Goal: Find specific page/section: Find specific page/section

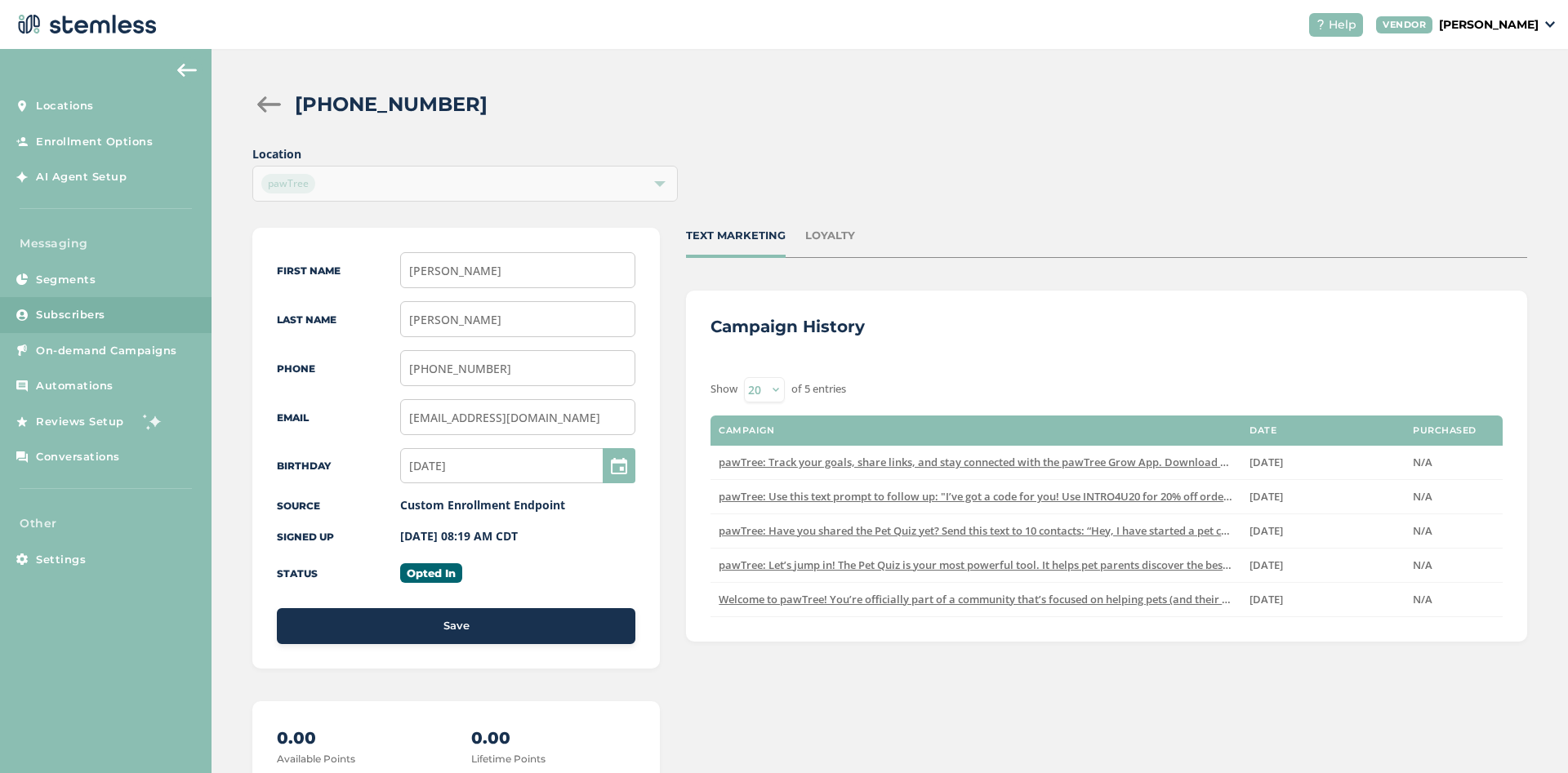
scroll to position [7, 0]
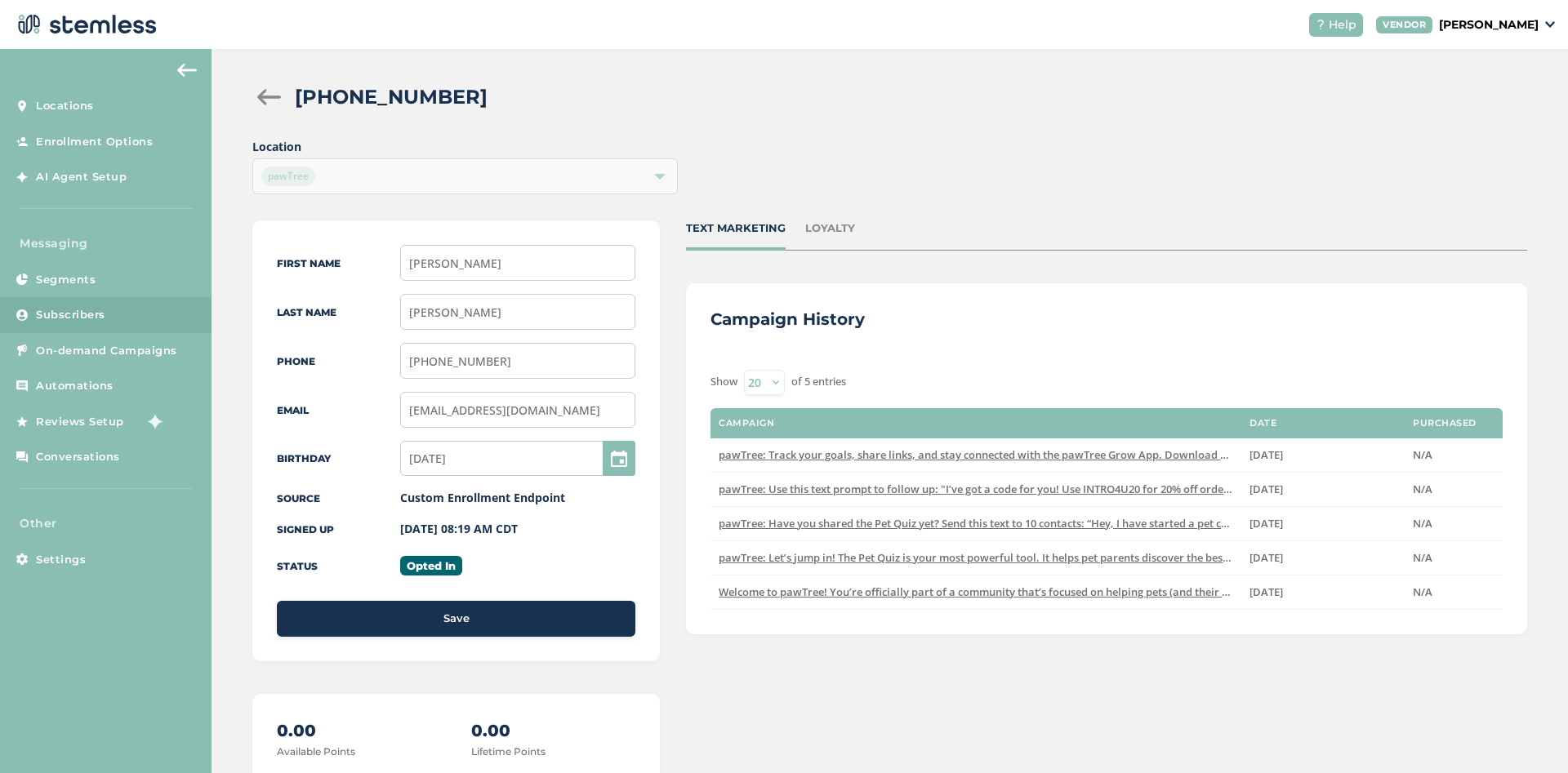
click at [273, 98] on div at bounding box center [268, 97] width 33 height 17
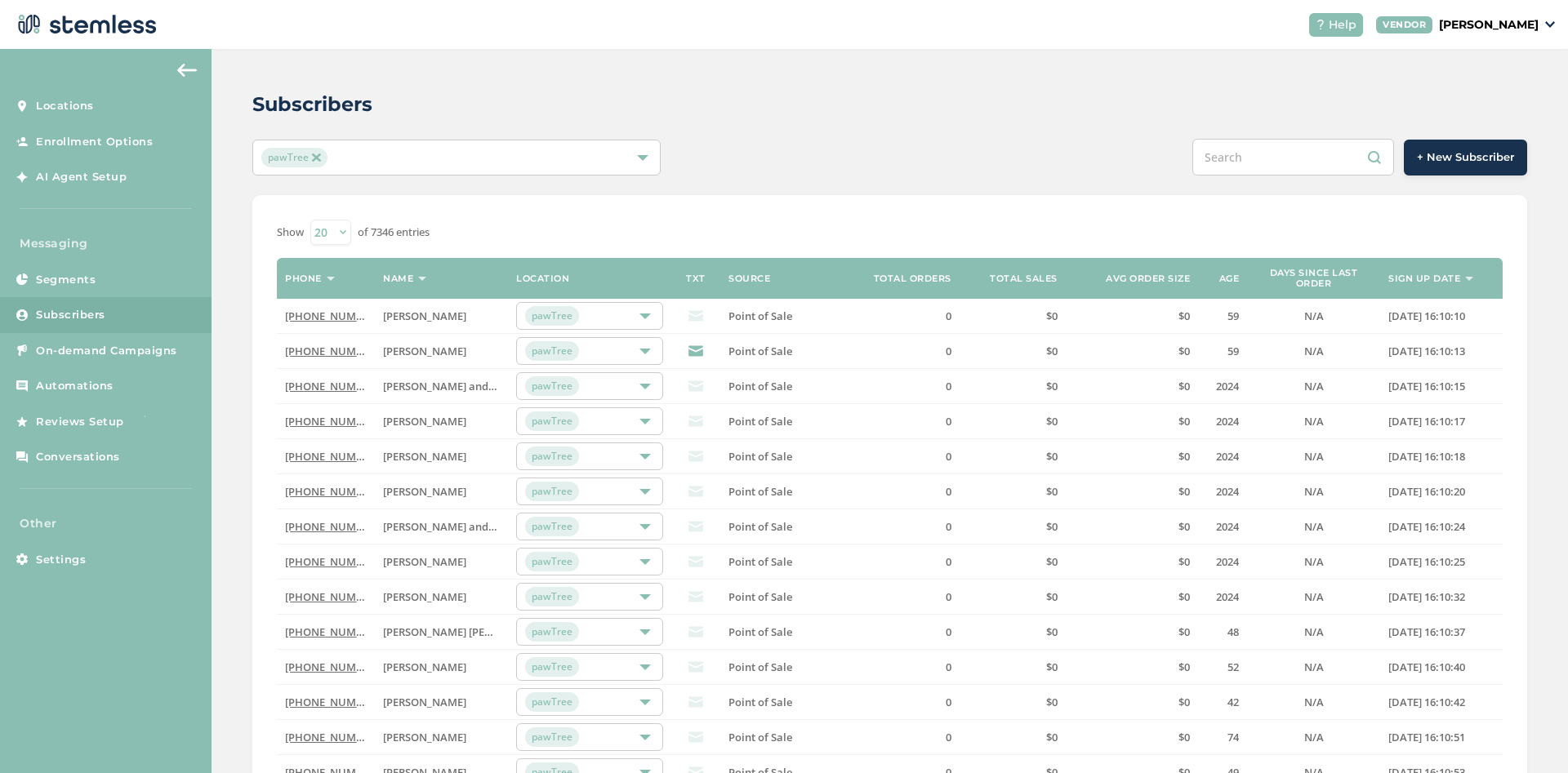
click at [1438, 279] on label "Sign up date" at bounding box center [1423, 279] width 71 height 11
click at [1469, 286] on th "Sign up date" at bounding box center [1441, 279] width 123 height 41
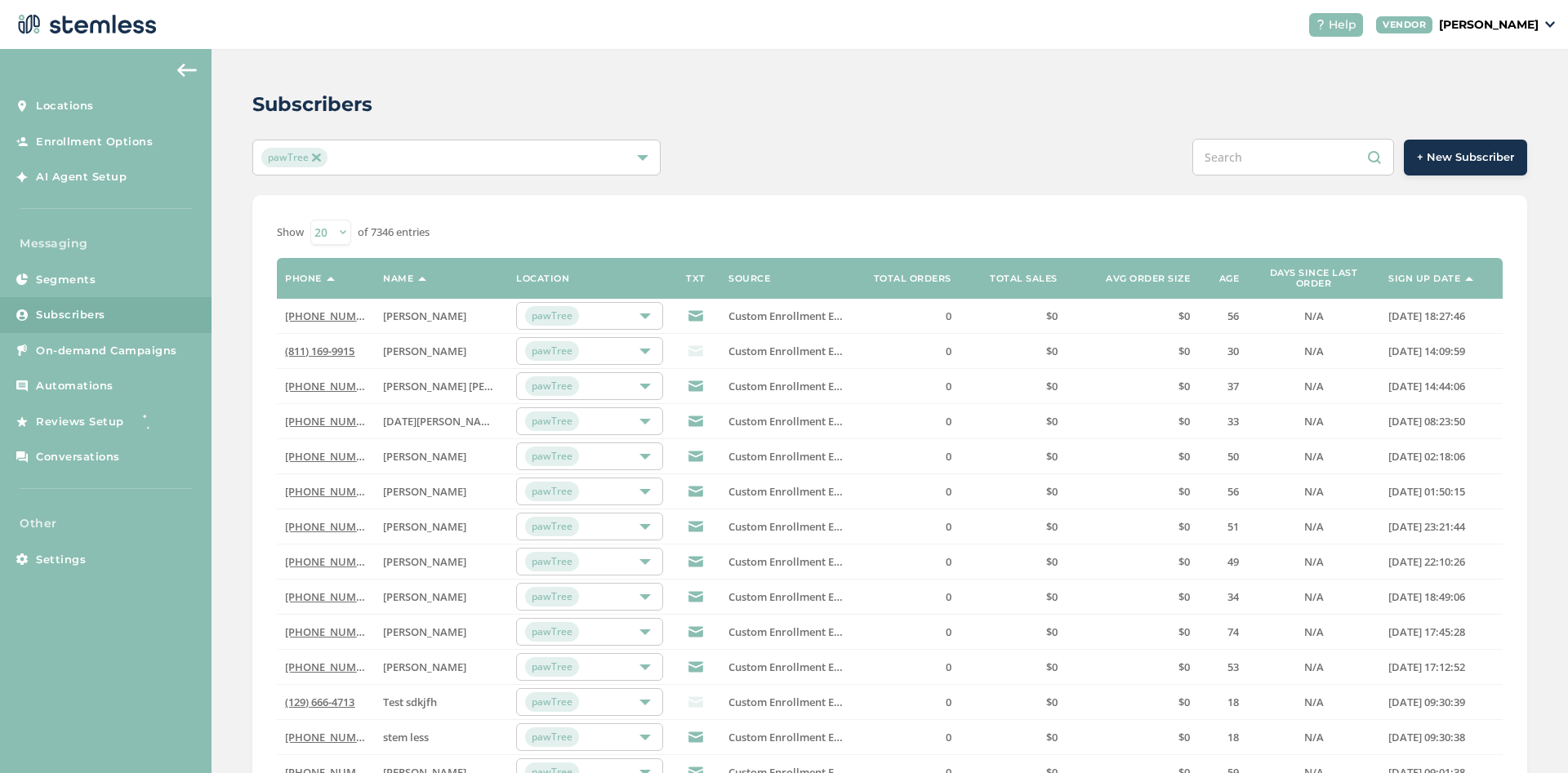
click at [1464, 282] on th "Sign up date" at bounding box center [1441, 279] width 123 height 41
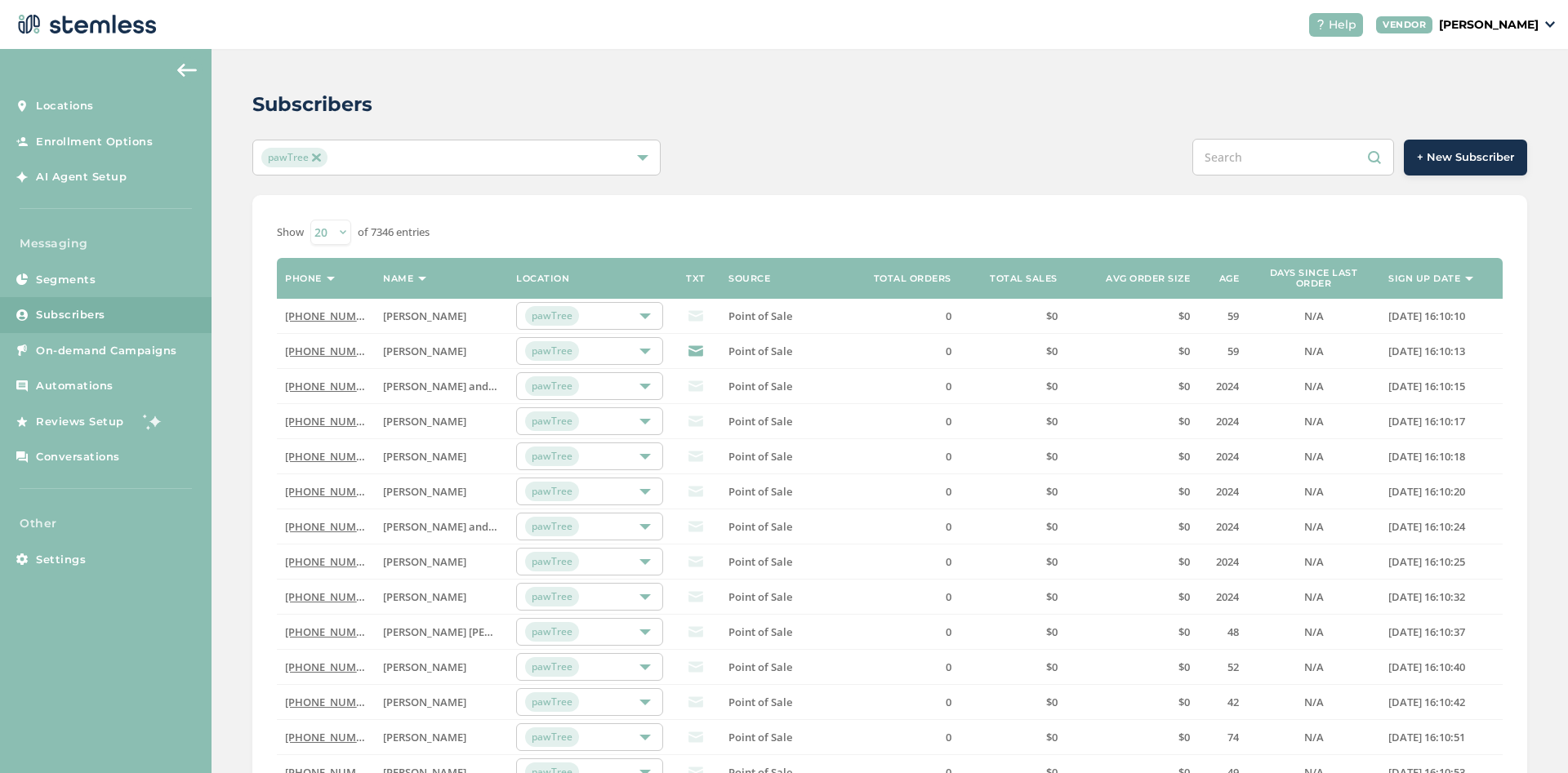
click at [1294, 161] on input "text" at bounding box center [1293, 157] width 202 height 37
click at [1244, 156] on input "text" at bounding box center [1293, 157] width 202 height 37
paste input "8122962222"
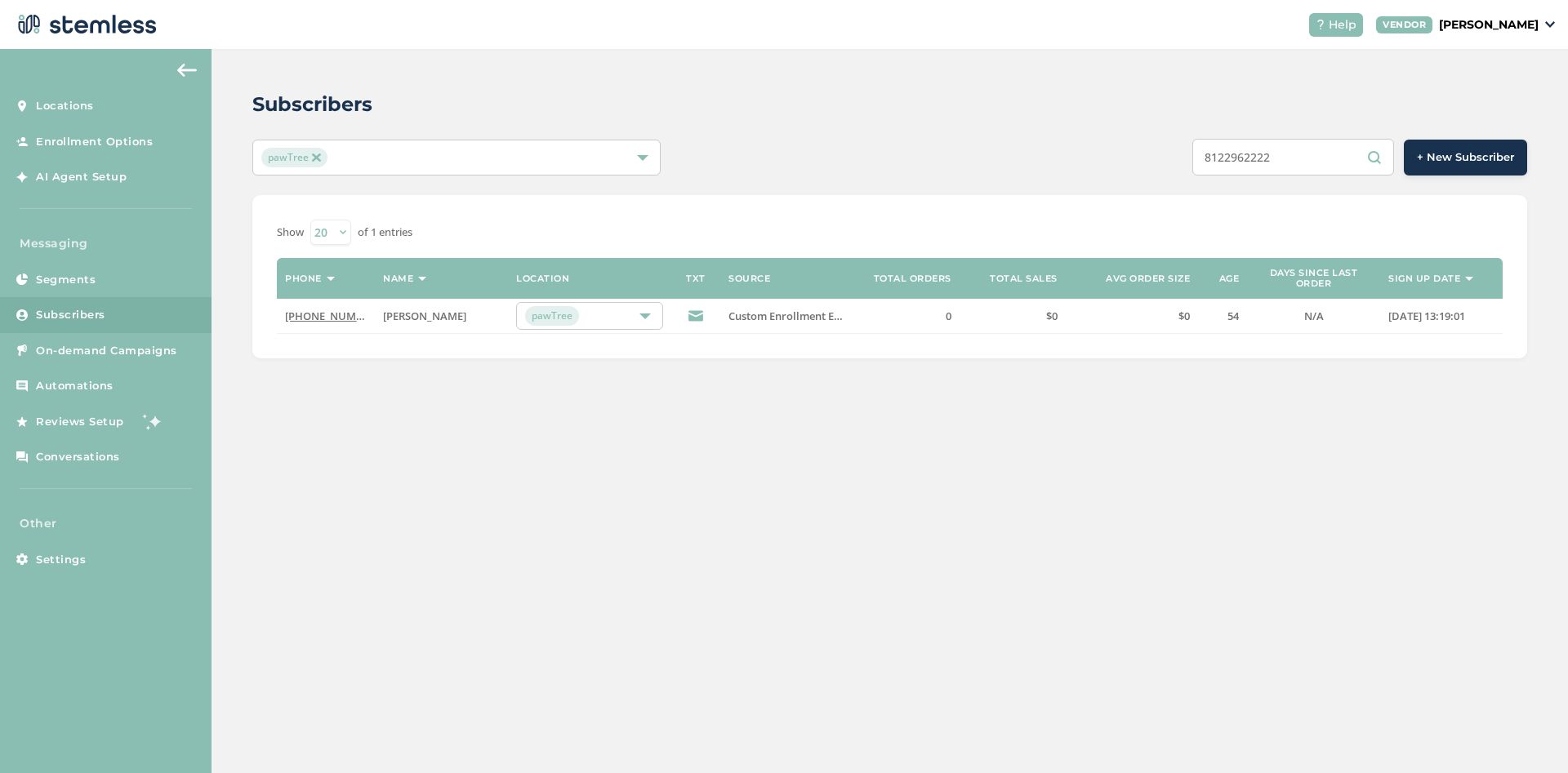
type input "8122962222"
click at [326, 314] on link "(812) 296-2222" at bounding box center [332, 316] width 93 height 15
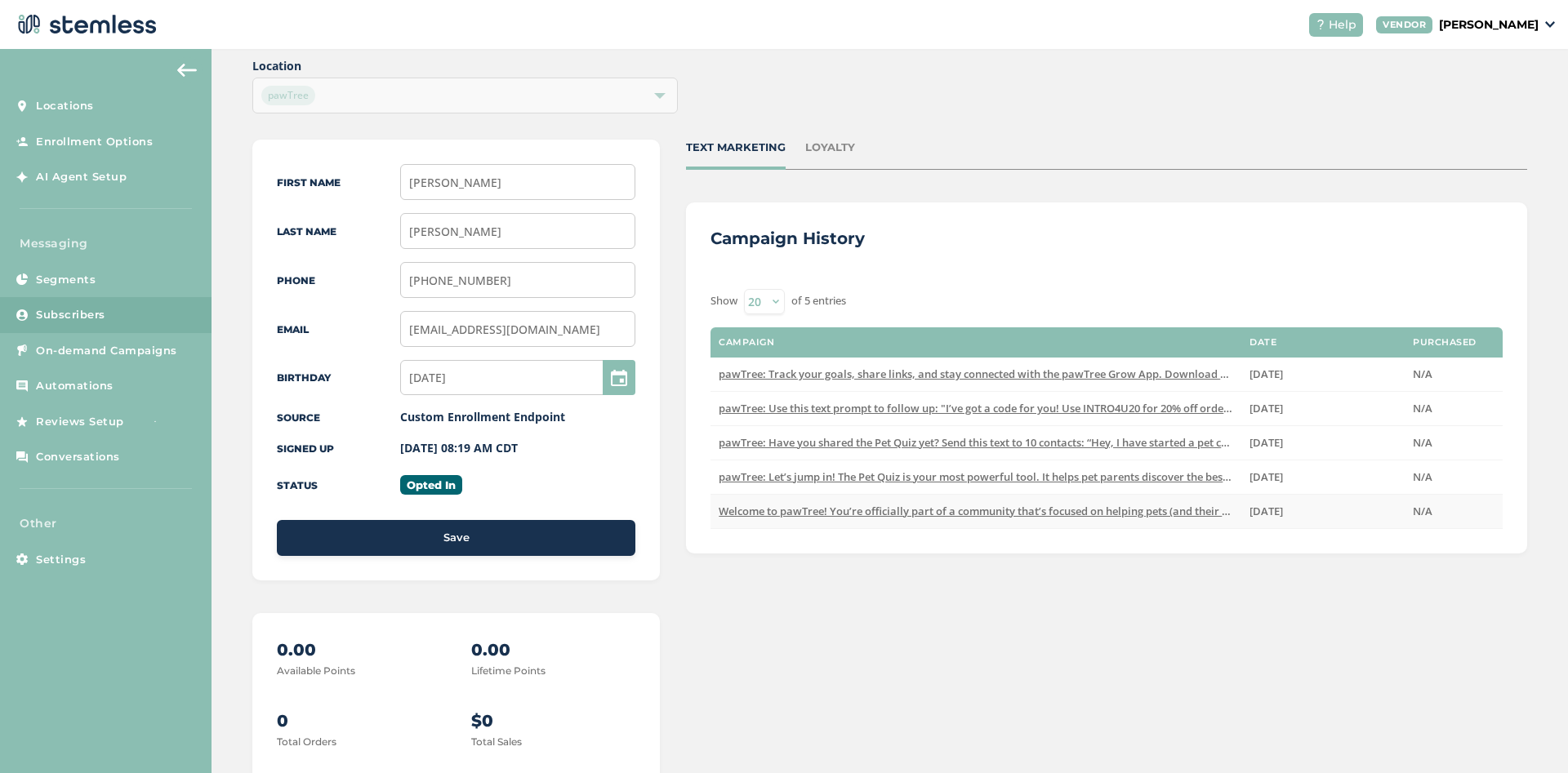
scroll to position [7, 0]
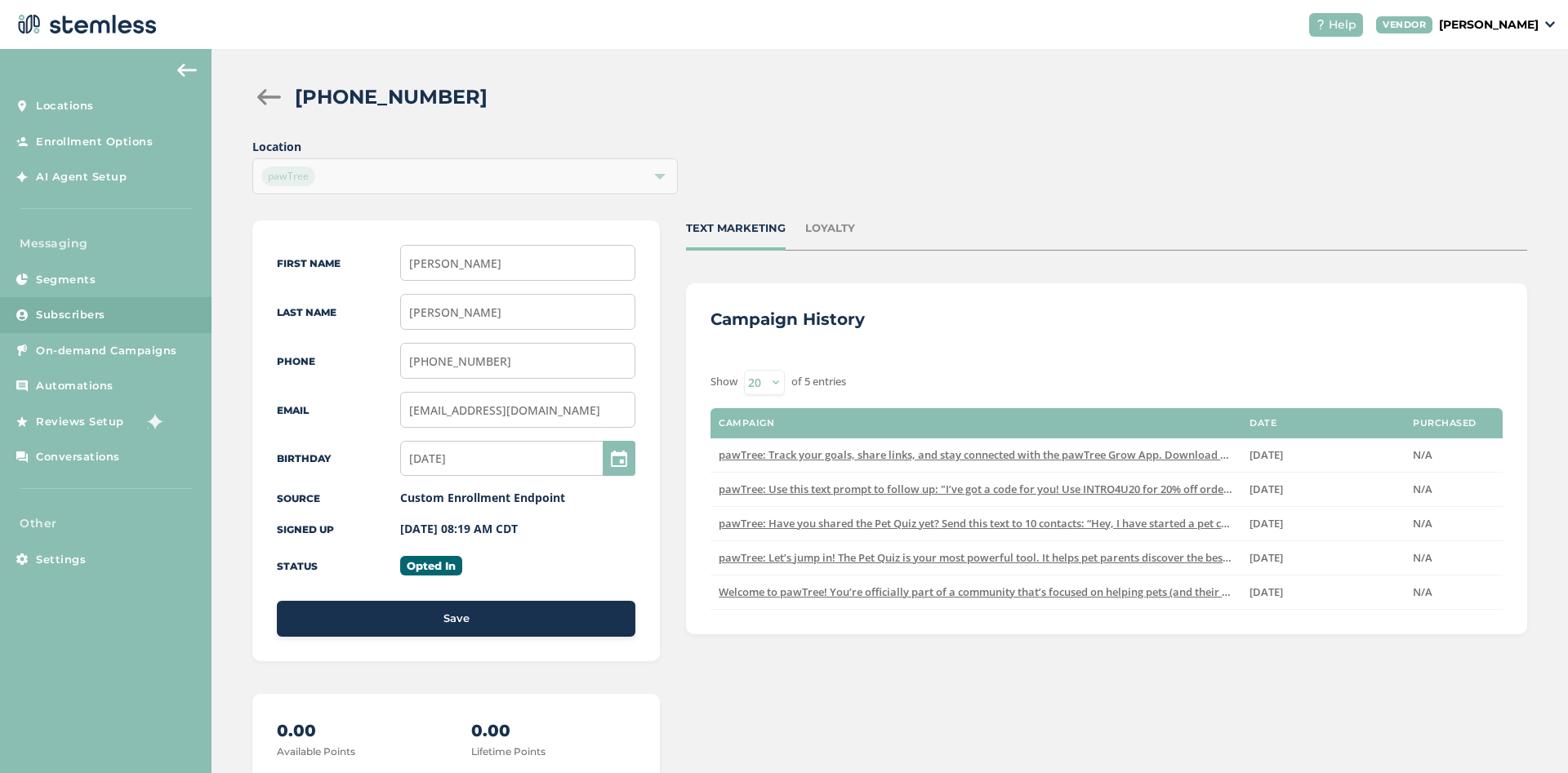
click at [274, 93] on div at bounding box center [268, 97] width 33 height 17
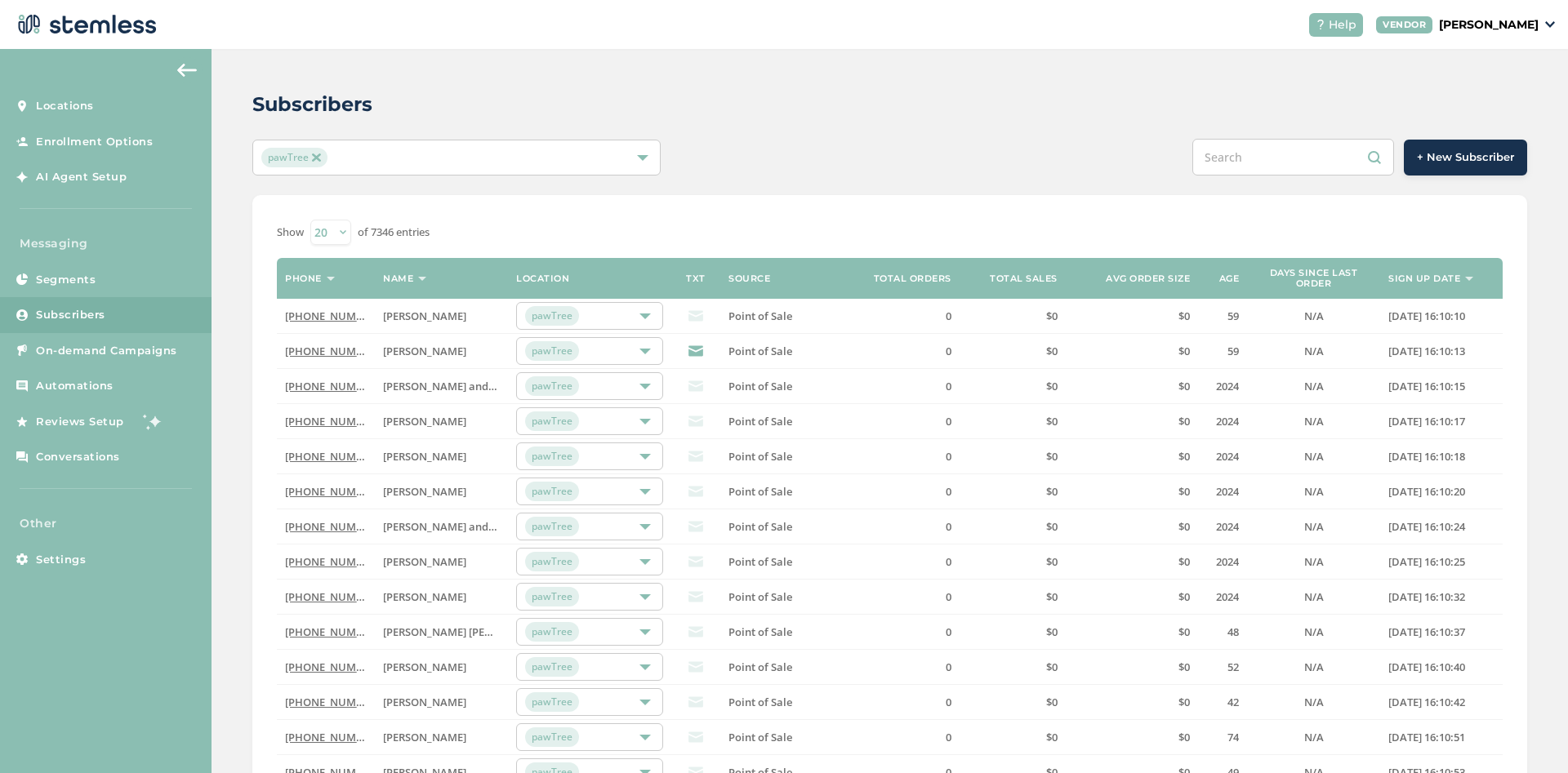
click at [1467, 282] on th "Sign up date" at bounding box center [1441, 279] width 123 height 41
click at [1468, 279] on img at bounding box center [1468, 279] width 8 height 4
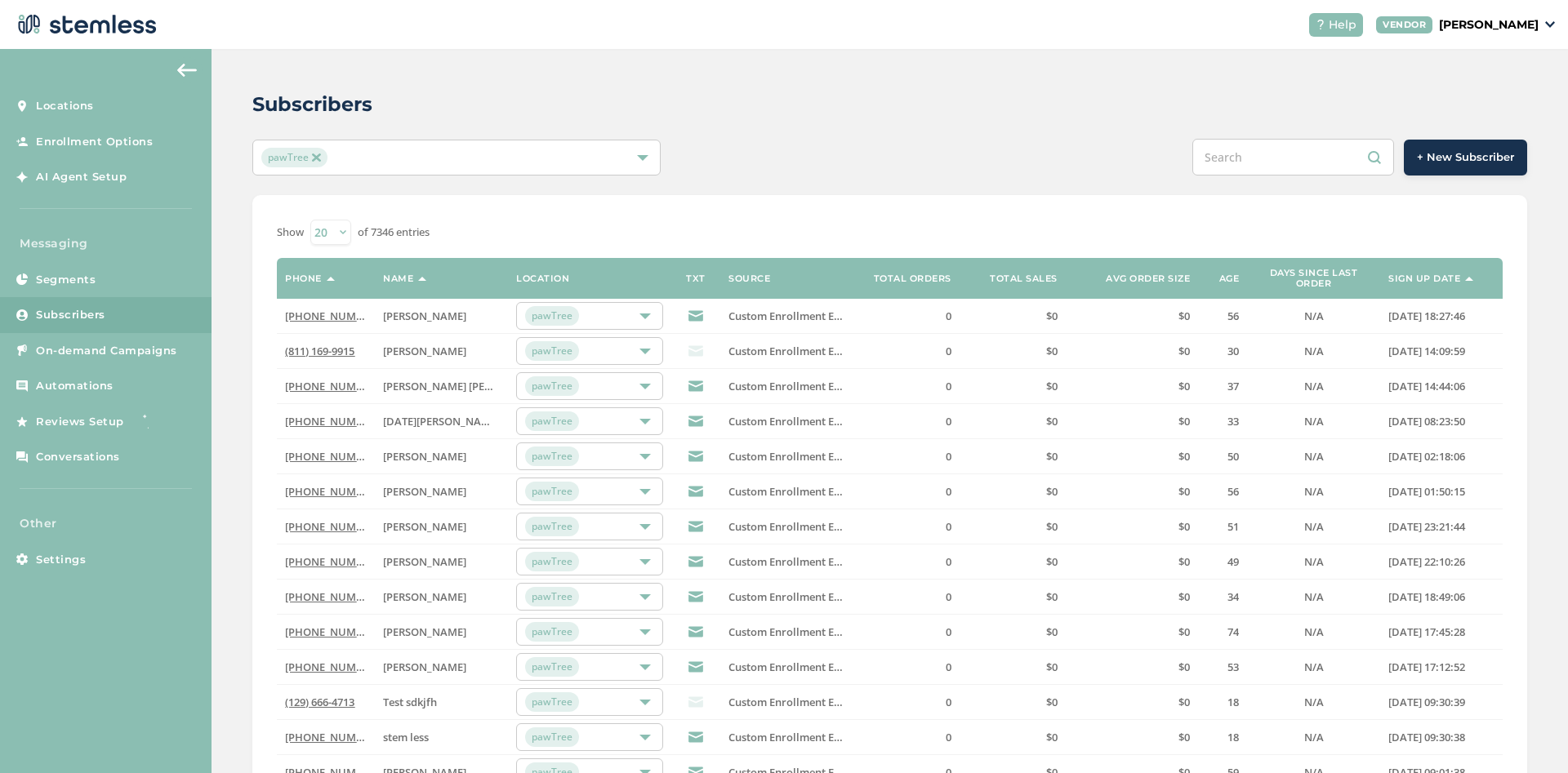
click at [1273, 142] on input "text" at bounding box center [1293, 157] width 202 height 37
paste input "6672735790"
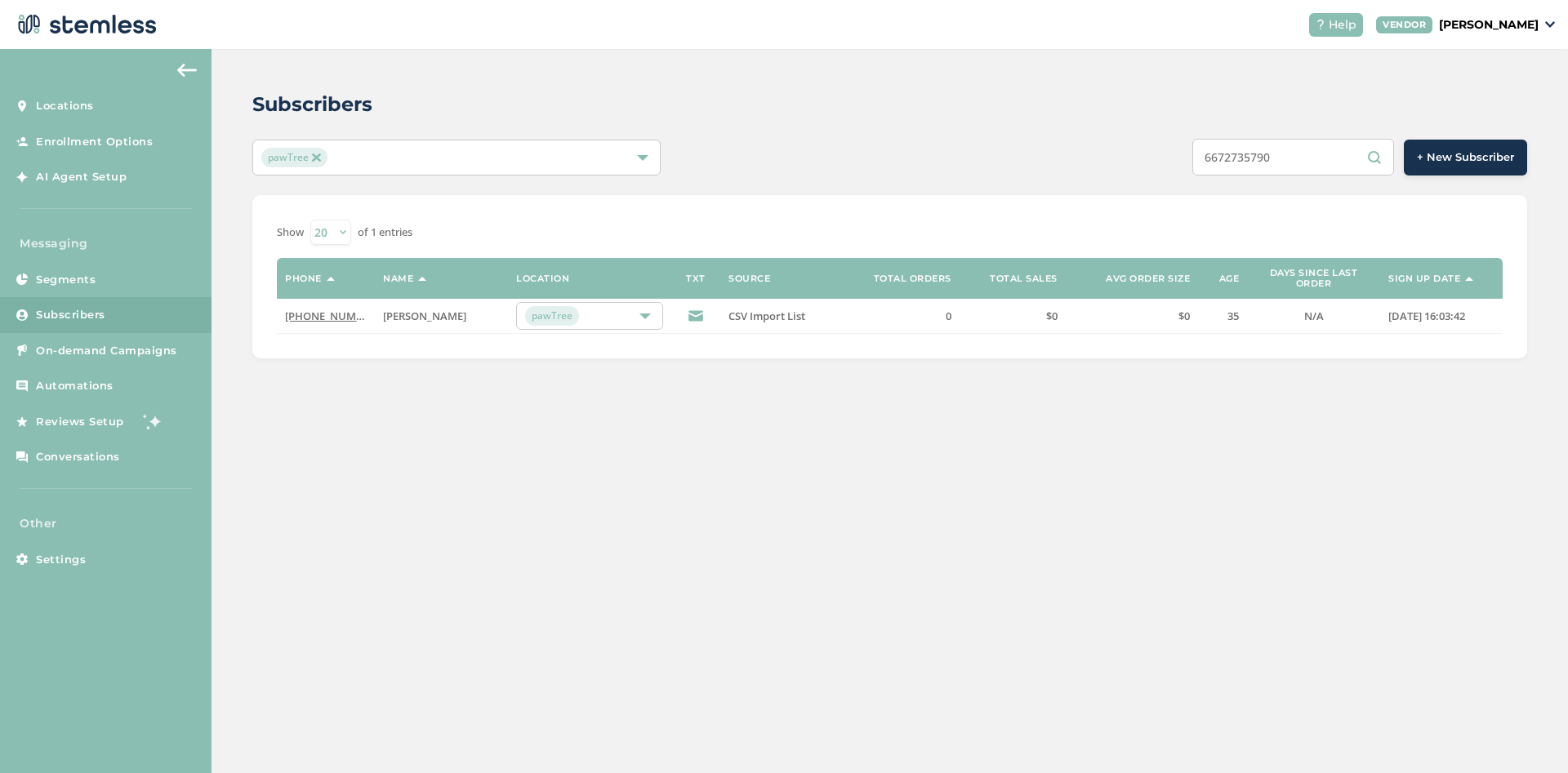
type input "6672735790"
click at [345, 317] on link "(667) 273-5790" at bounding box center [332, 316] width 93 height 15
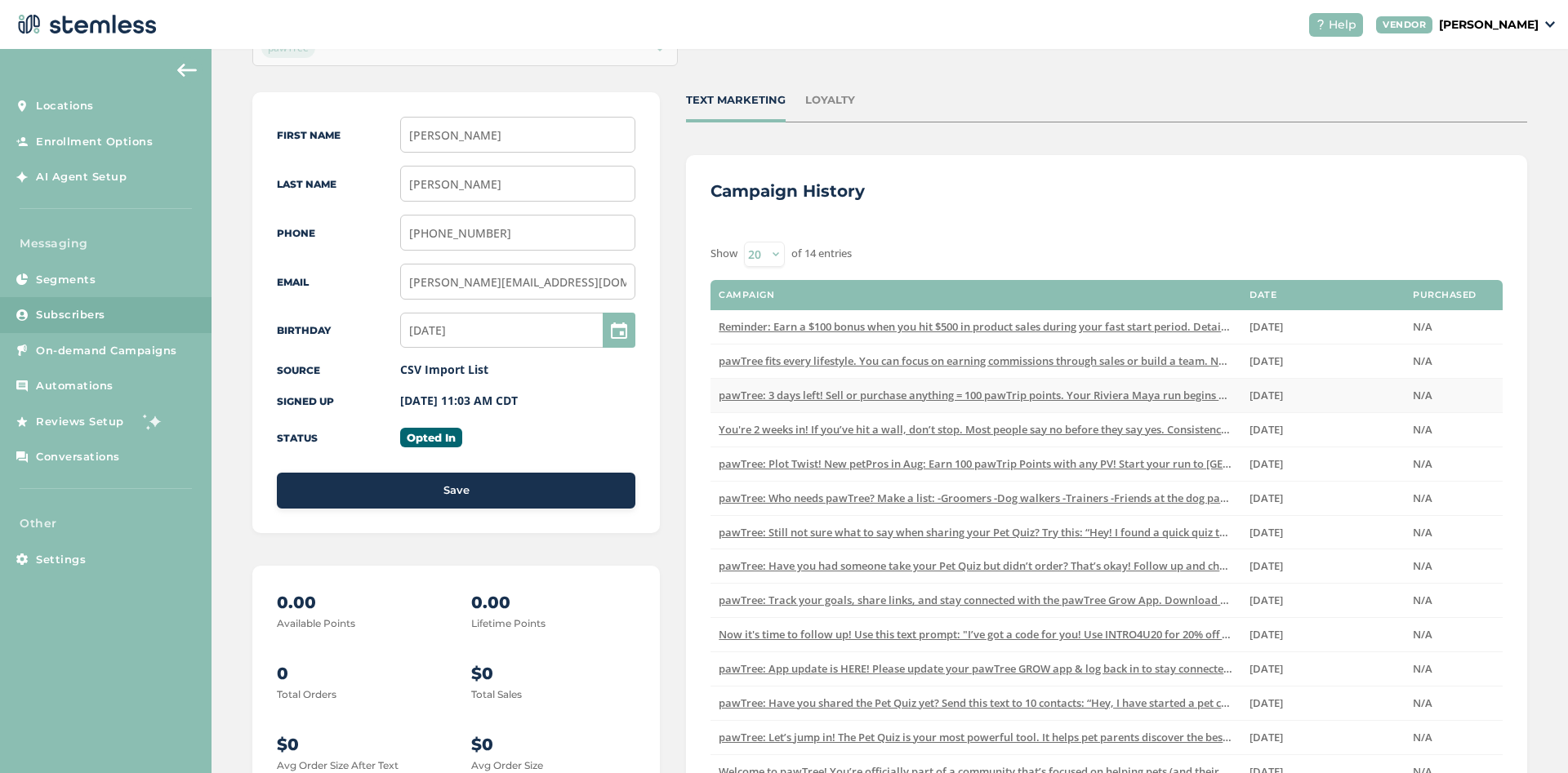
scroll to position [7, 0]
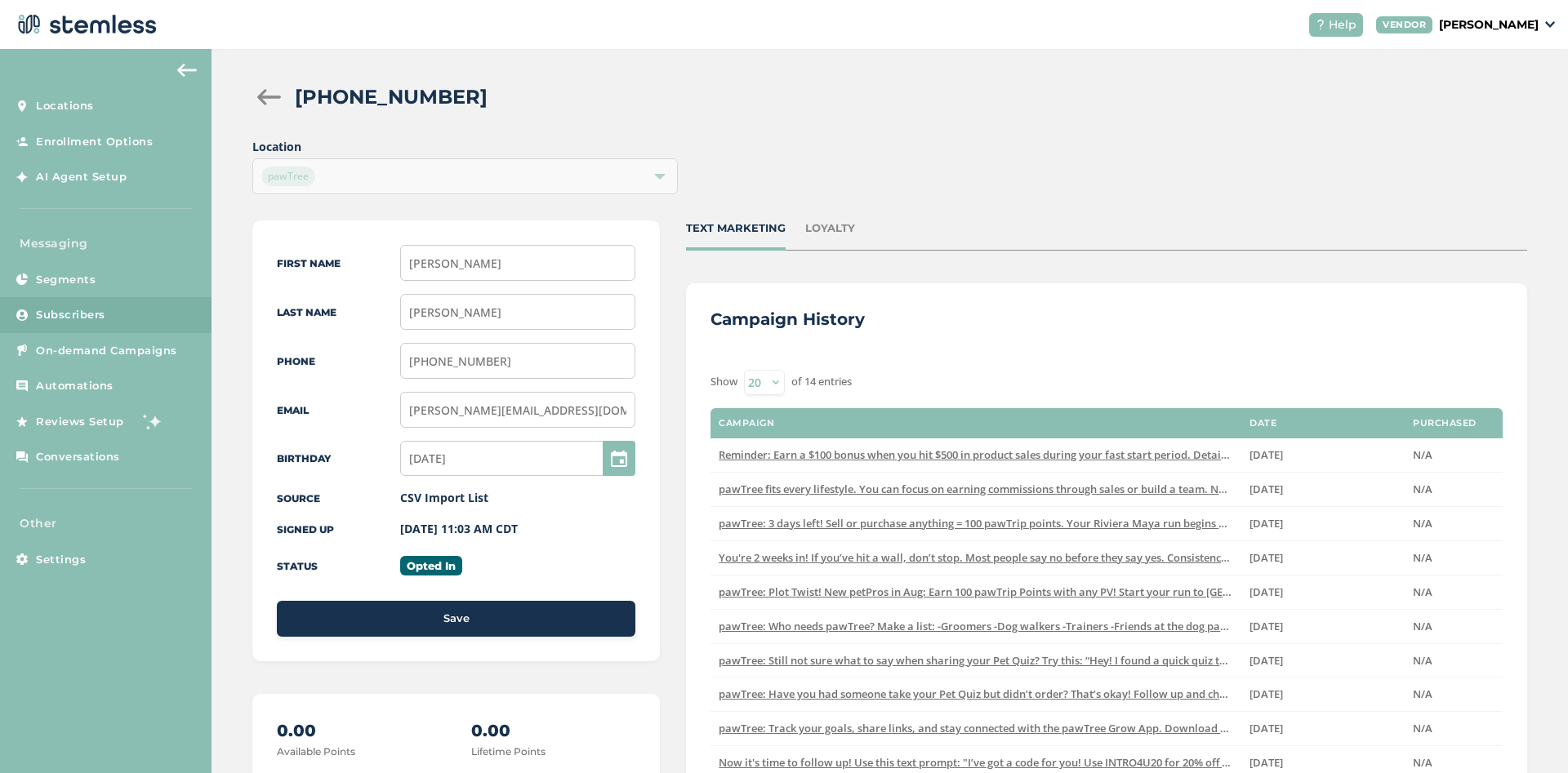
click at [260, 93] on div at bounding box center [268, 97] width 33 height 17
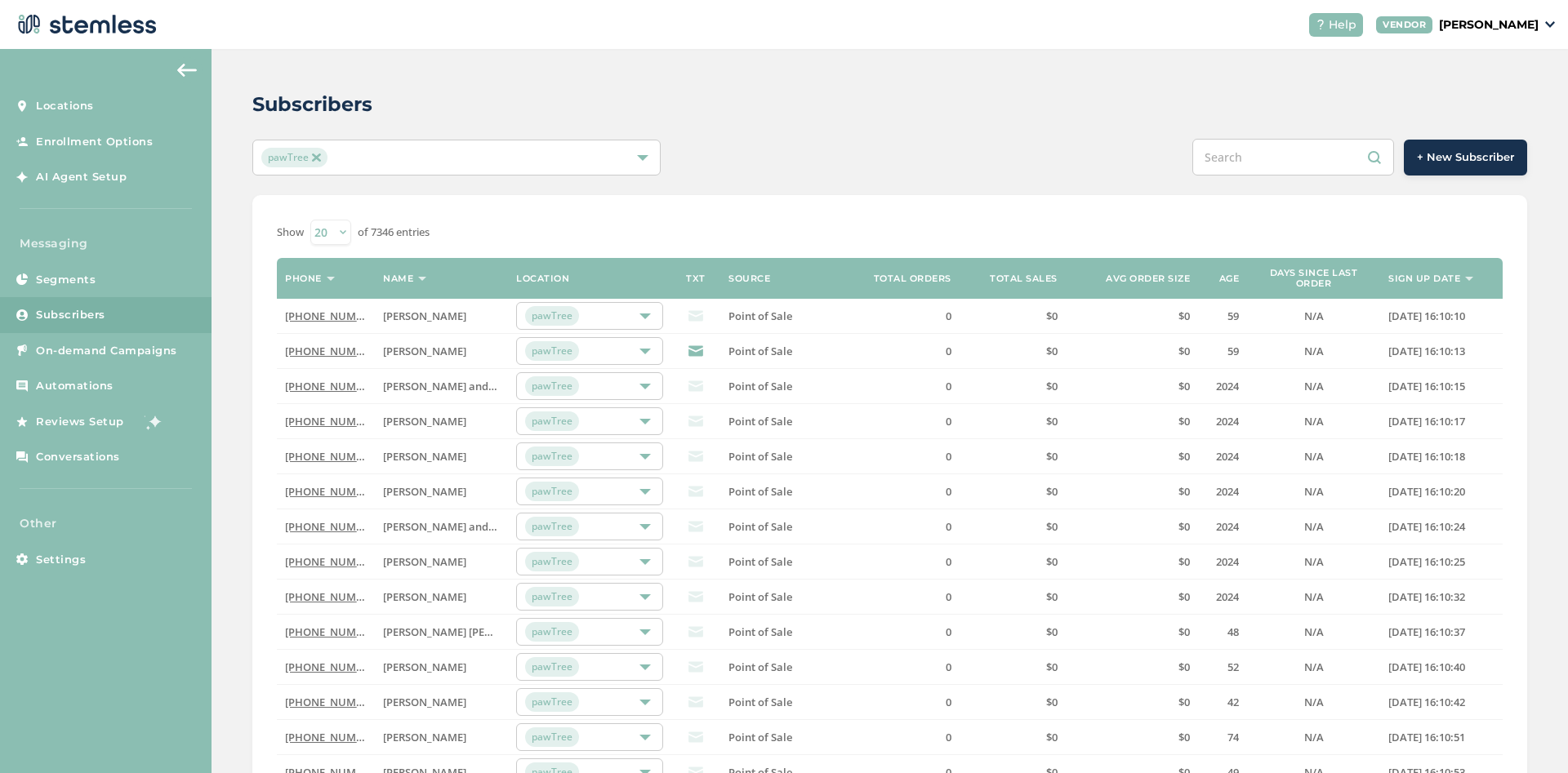
click at [1291, 151] on input "text" at bounding box center [1293, 157] width 202 height 37
paste input "5414145653"
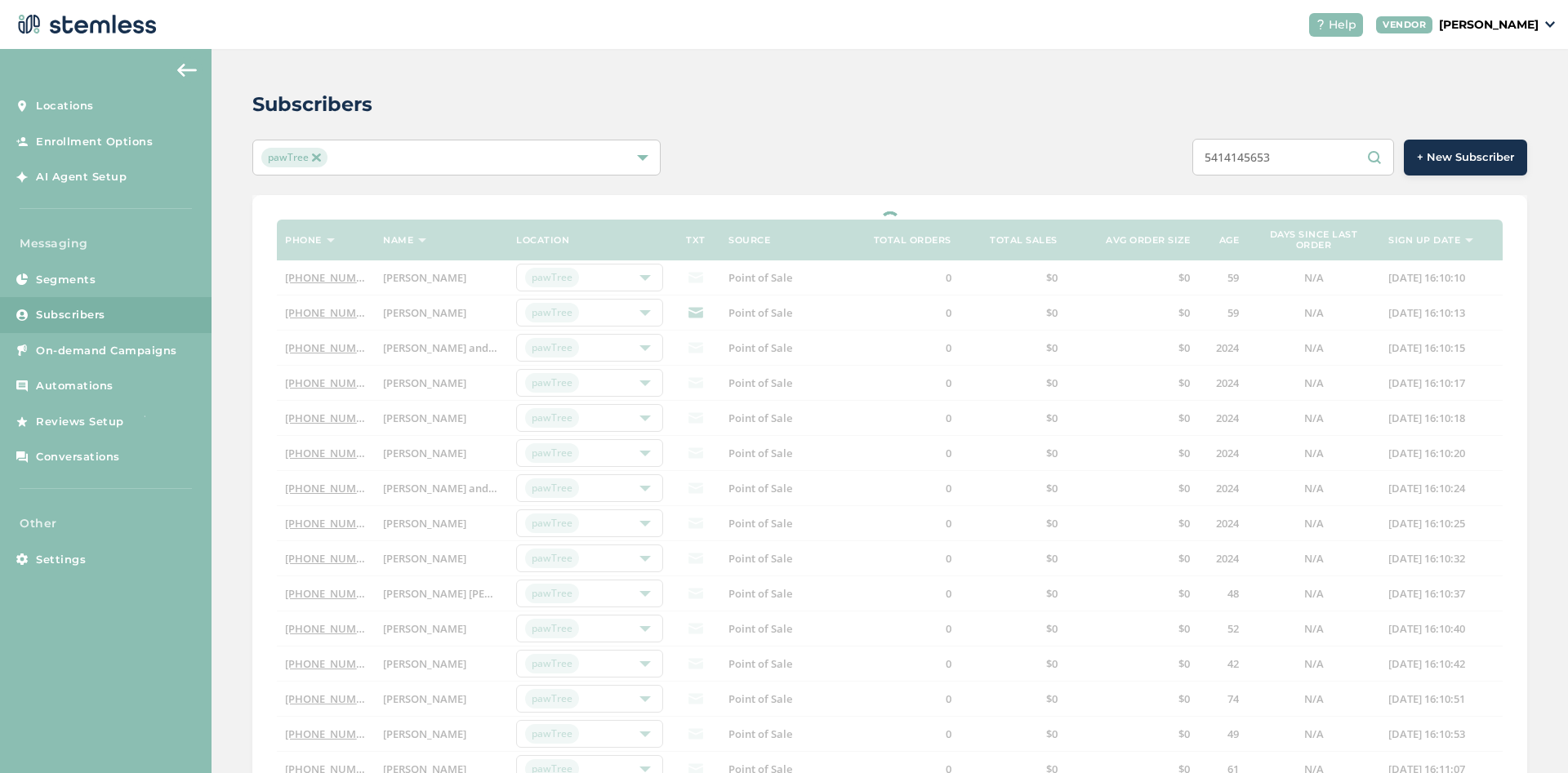
type input "5414145653"
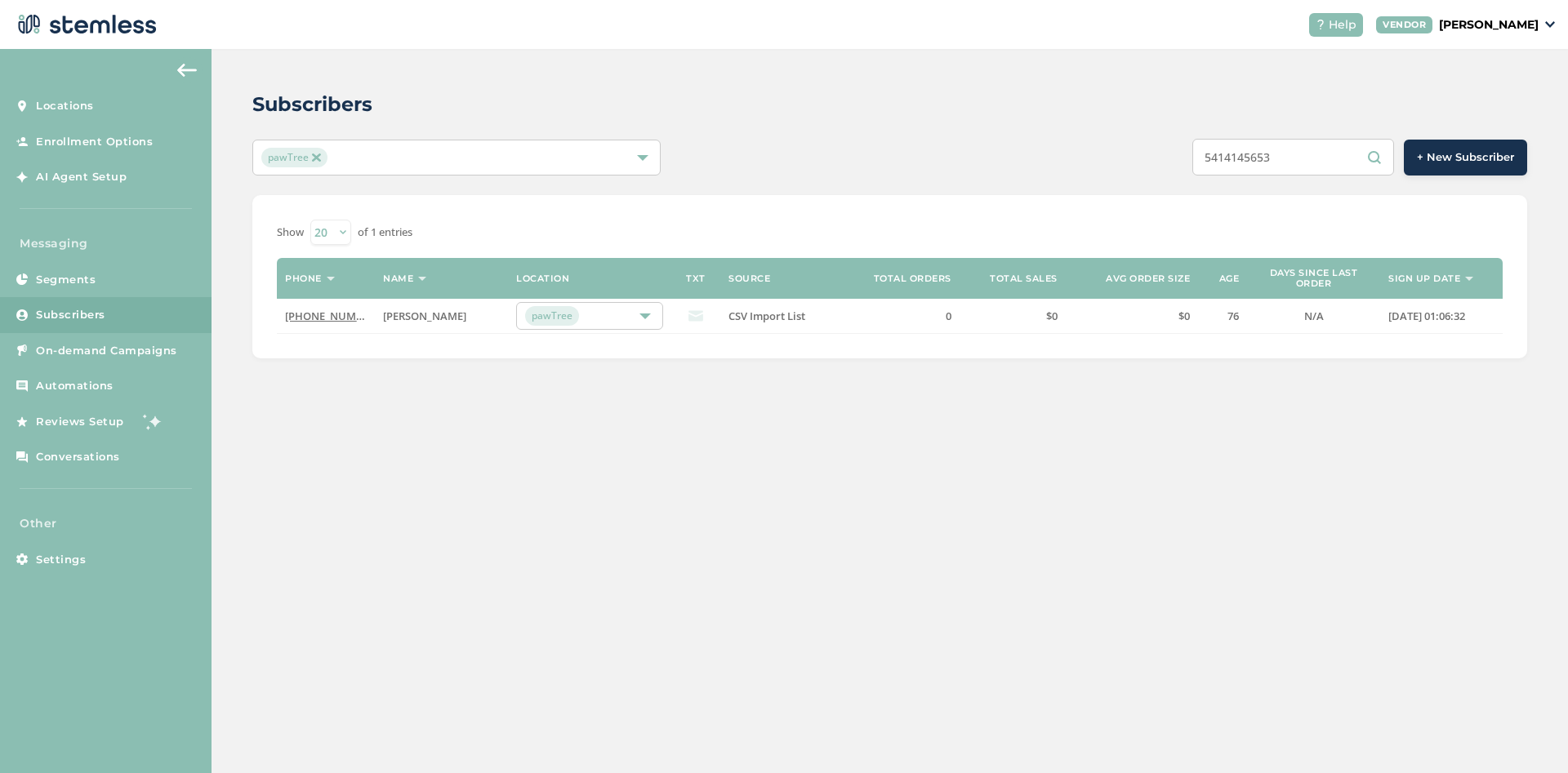
click at [322, 320] on link "(541) 414-5653" at bounding box center [332, 316] width 93 height 15
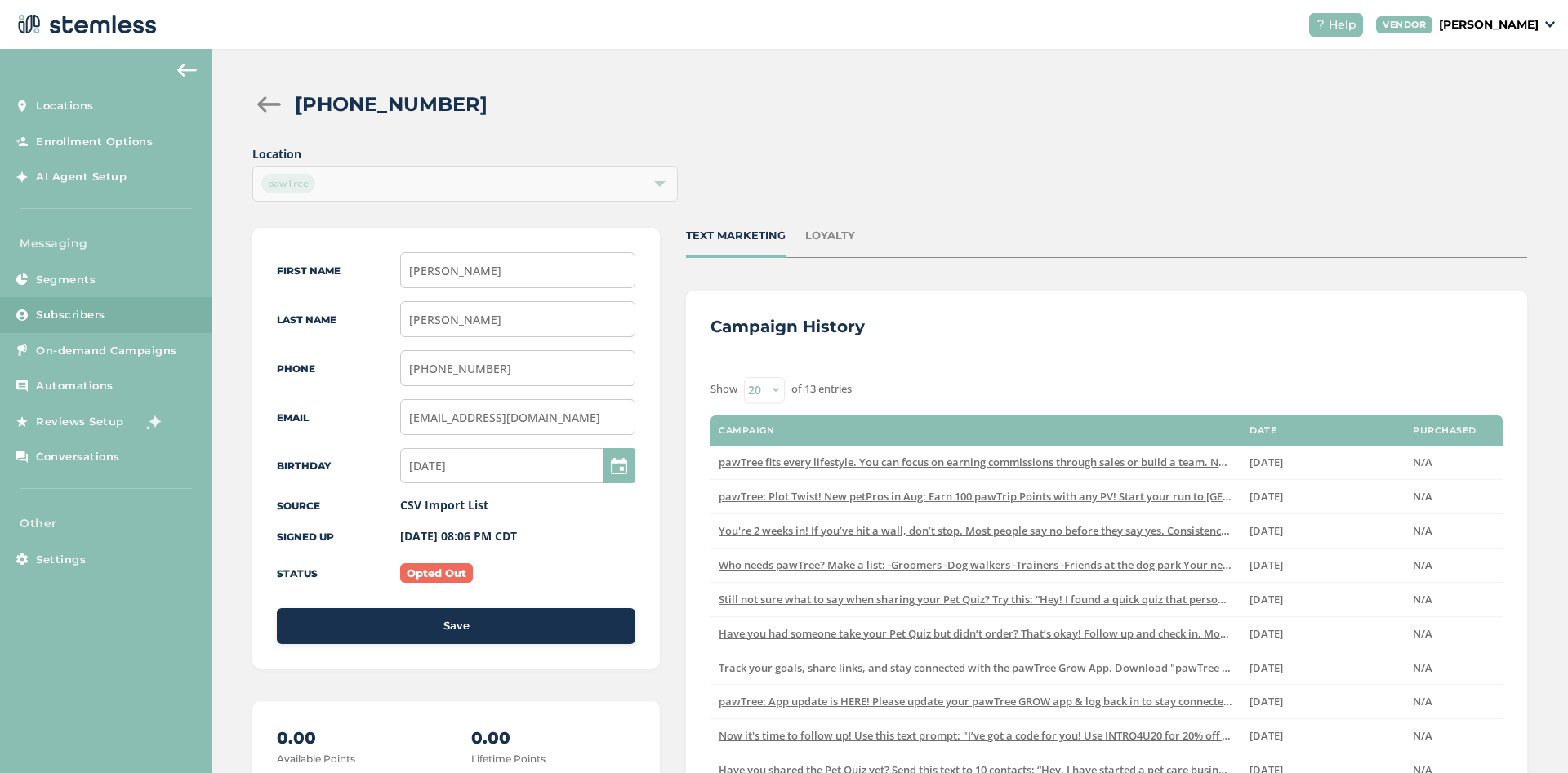
click at [273, 100] on div at bounding box center [268, 104] width 33 height 17
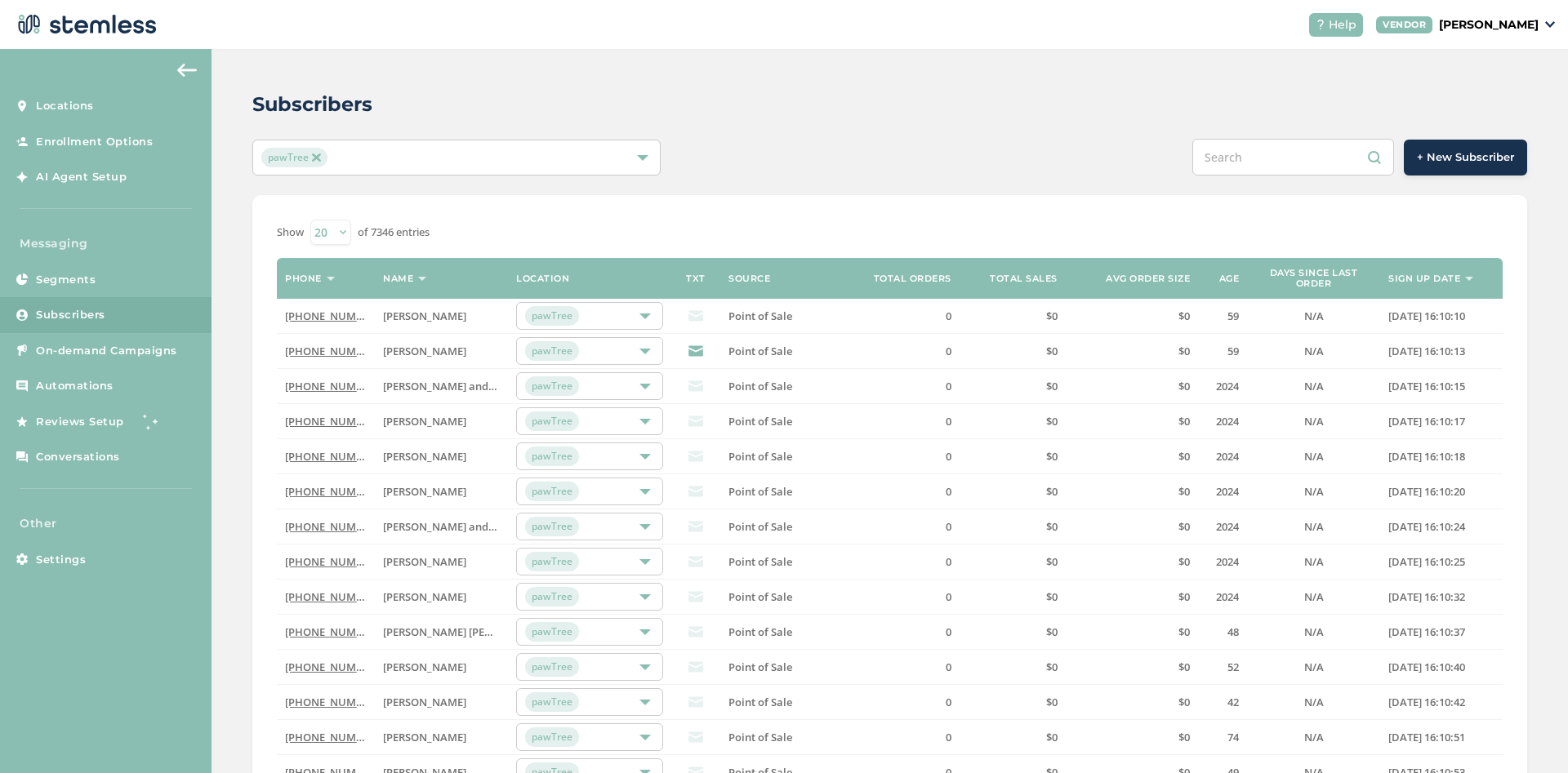
click at [1240, 158] on input "text" at bounding box center [1293, 157] width 202 height 37
paste input "6672735790"
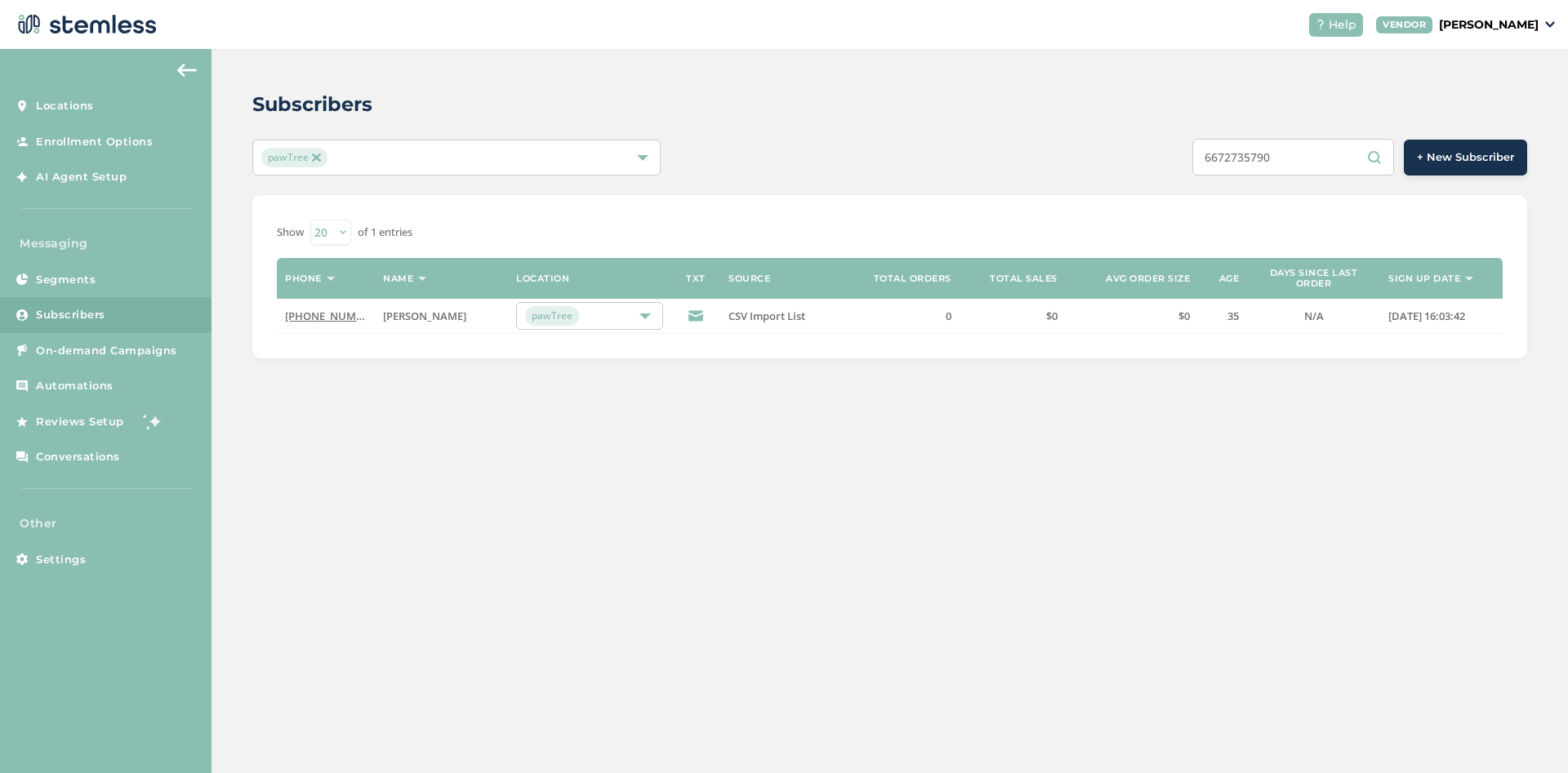
drag, startPoint x: 1307, startPoint y: 152, endPoint x: 1159, endPoint y: 158, distance: 148.1
click at [1192, 158] on input "6672735790" at bounding box center [1293, 157] width 202 height 37
paste input "1481795"
type input "1481795"
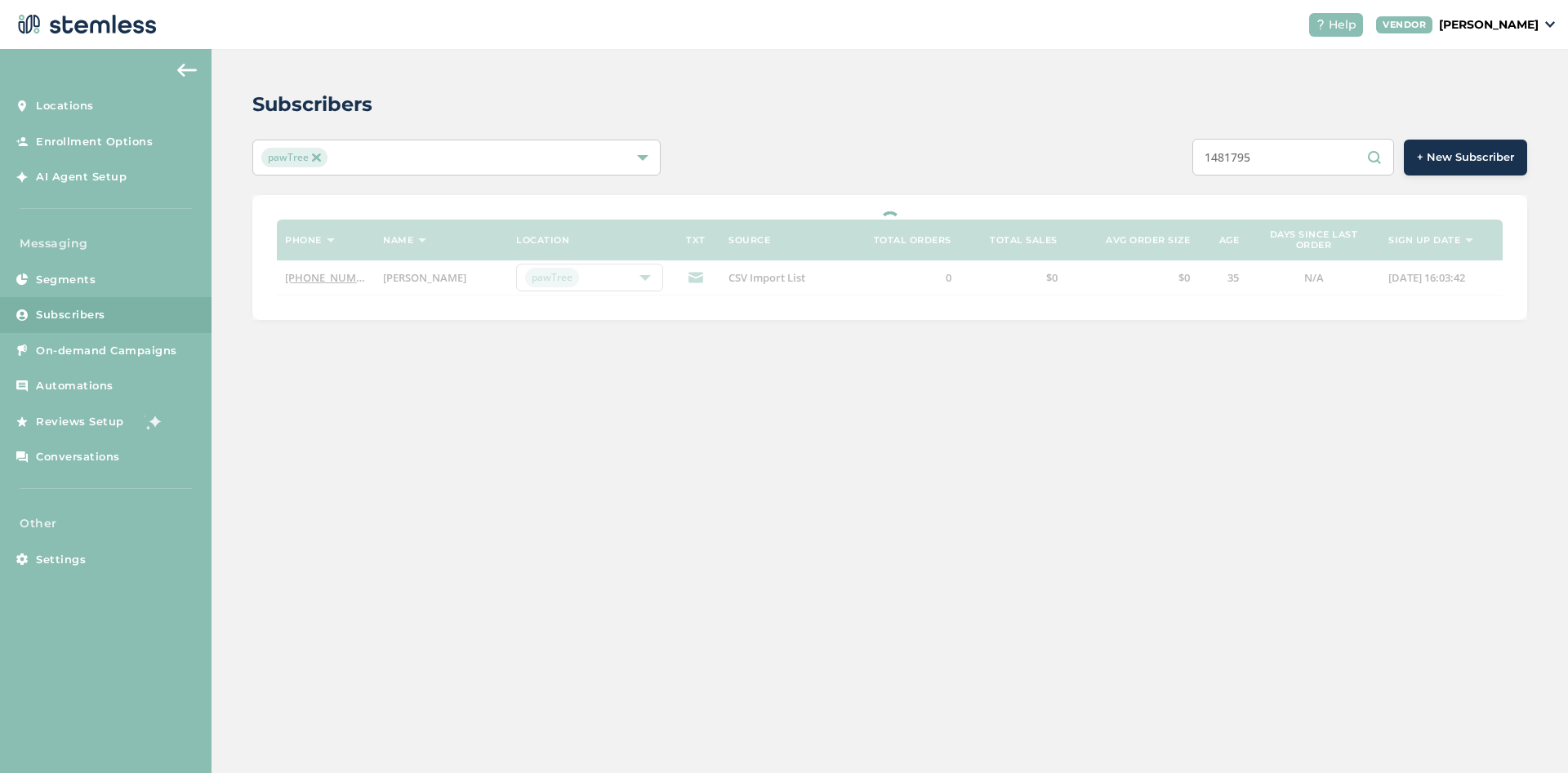
click at [1223, 161] on input "1481795" at bounding box center [1293, 157] width 202 height 37
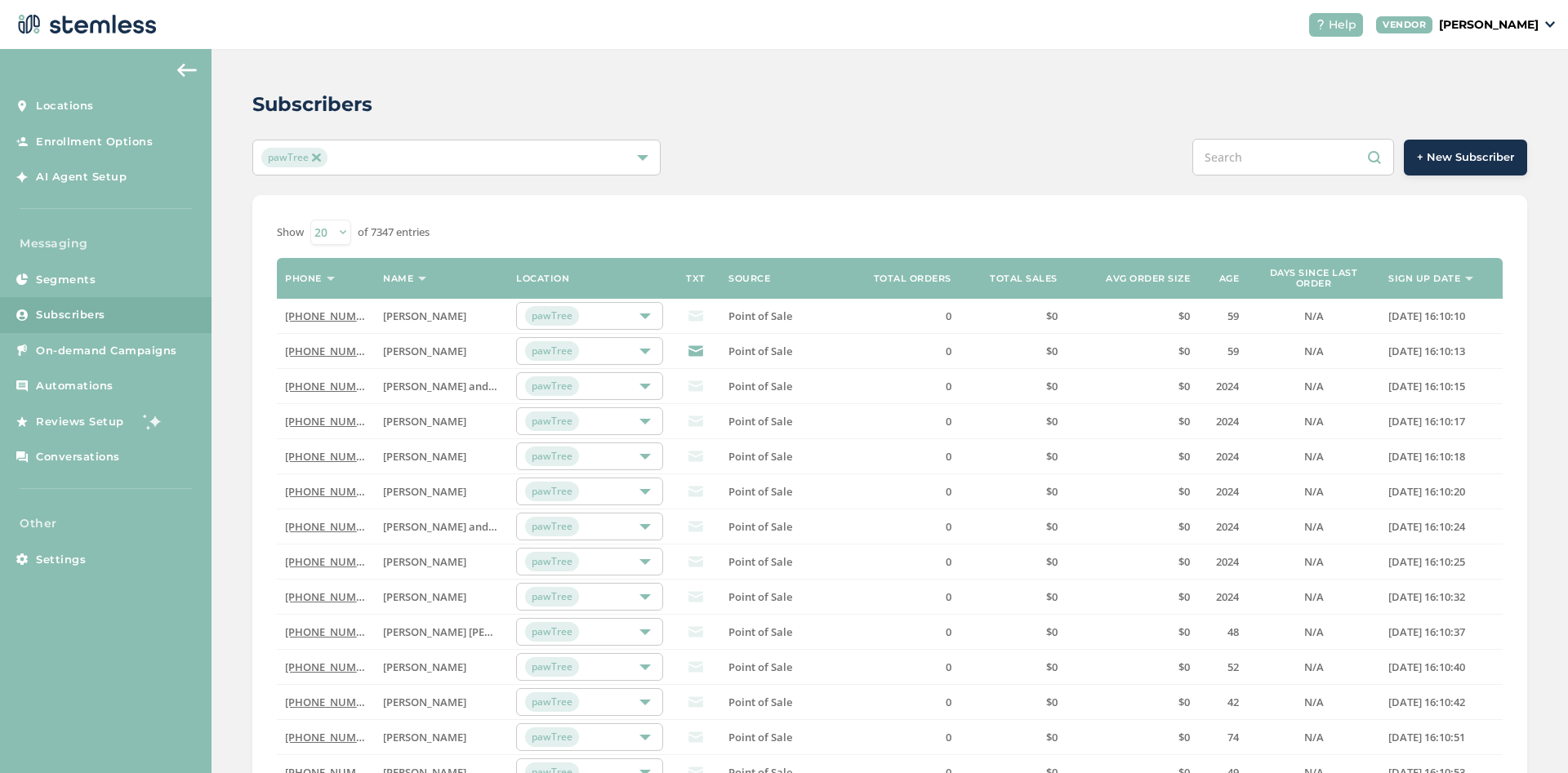
click at [1283, 160] on input "text" at bounding box center [1293, 157] width 202 height 37
paste input "8122962222"
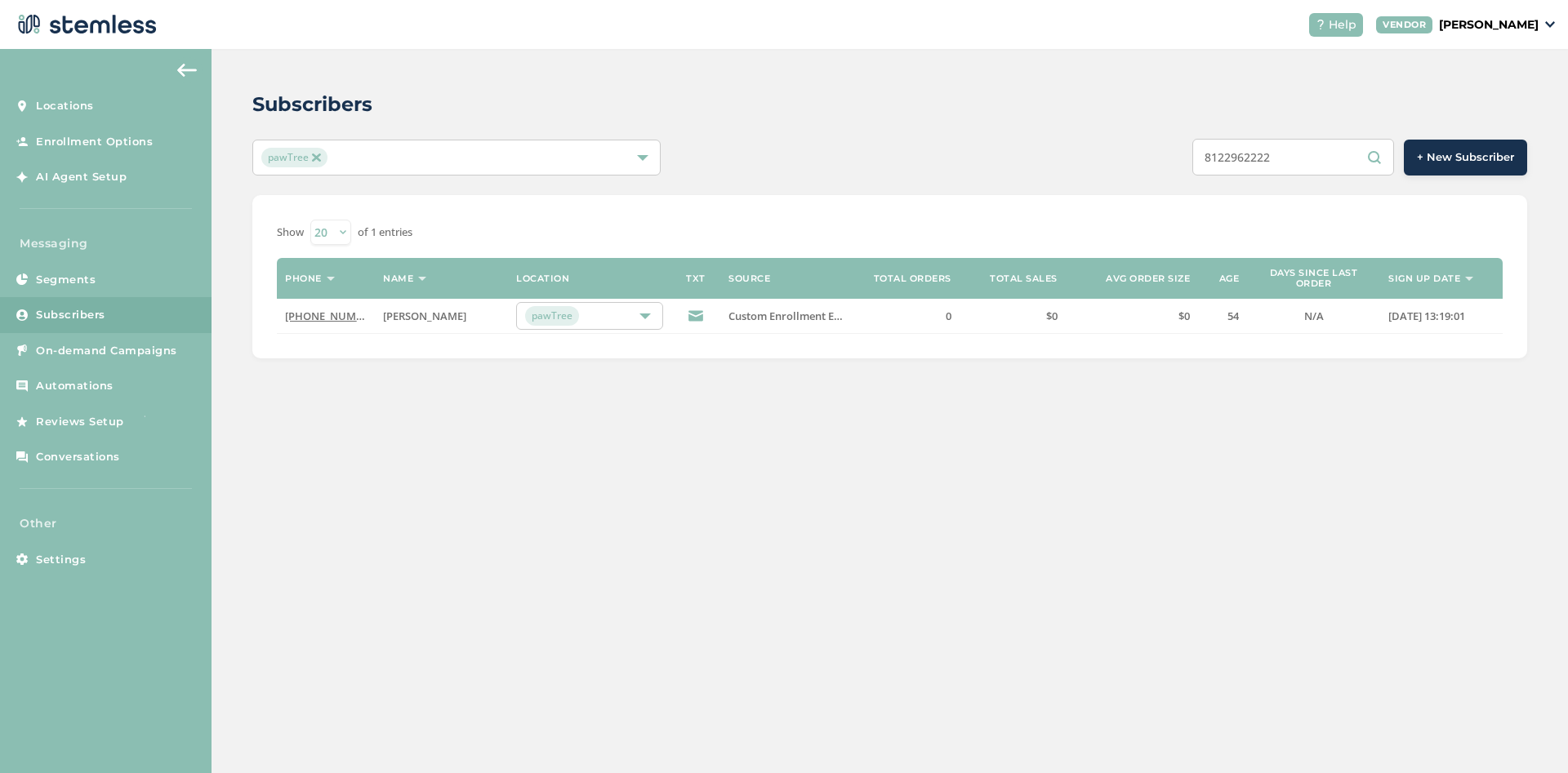
type input "8122962222"
click at [354, 314] on link "(812) 296-2222" at bounding box center [332, 316] width 93 height 15
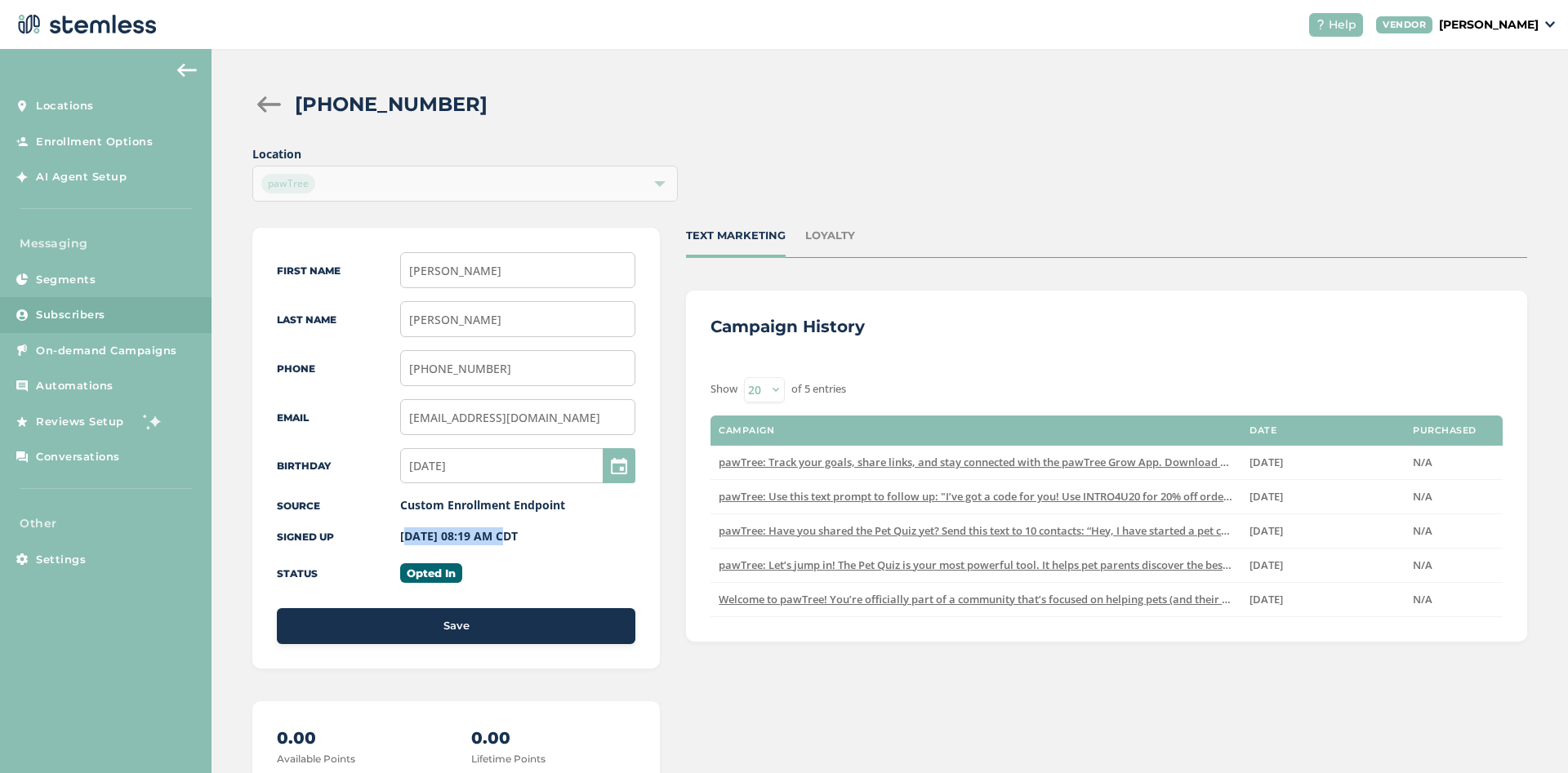
drag, startPoint x: 399, startPoint y: 537, endPoint x: 490, endPoint y: 537, distance: 91.0
click at [490, 537] on div "Signed up 09/01/2025 08:19 AM CDT" at bounding box center [456, 536] width 358 height 18
copy label "09/01/2025 08:19"
click at [1199, 664] on div "TEXT MARKETING LOYALTY Campaign History Show 20 50 100 of 5 entries Campaign Da…" at bounding box center [1107, 615] width 841 height 777
click at [265, 107] on div at bounding box center [268, 104] width 33 height 17
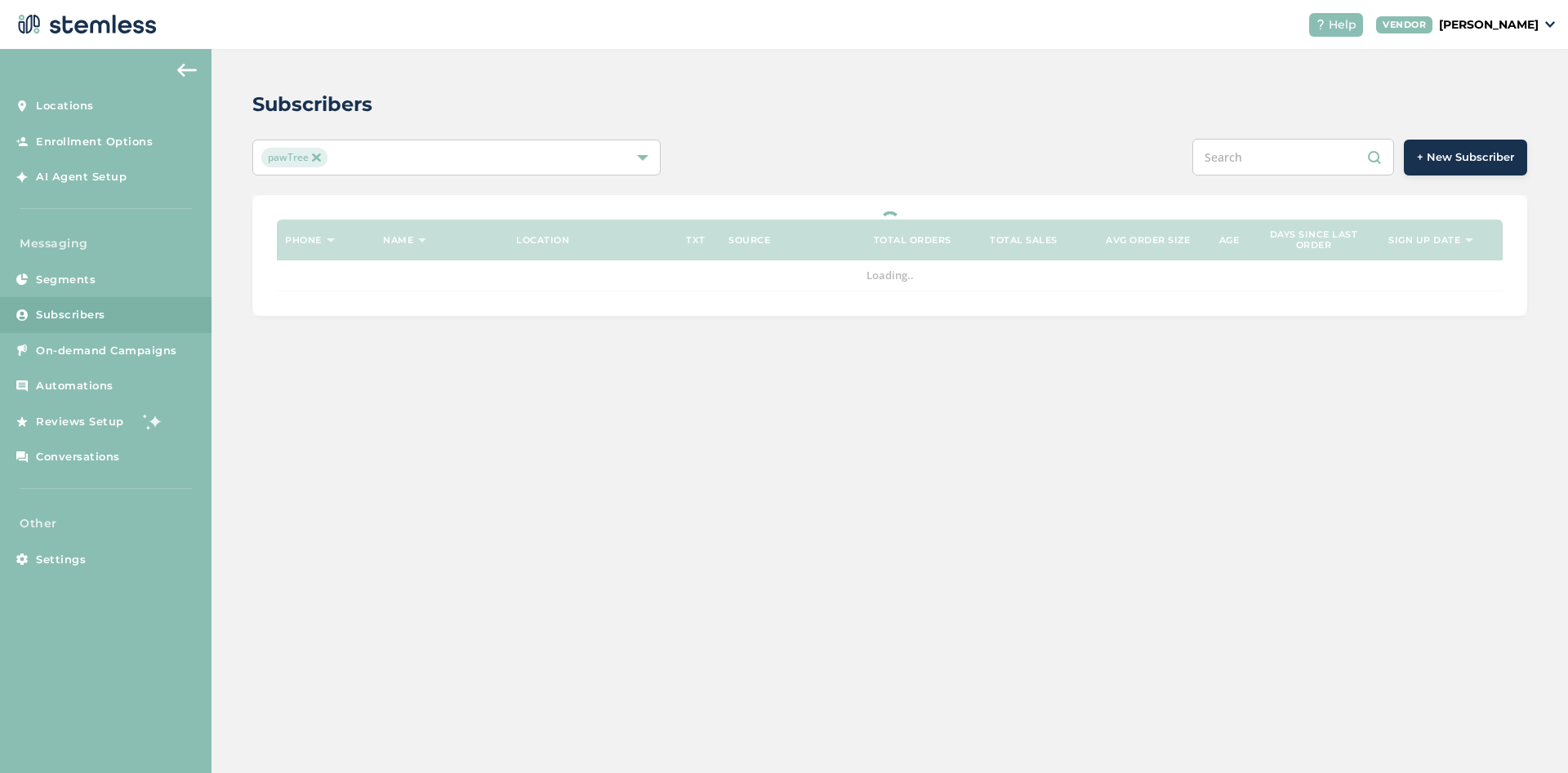
click at [1261, 167] on input "text" at bounding box center [1293, 157] width 202 height 37
paste input "6672735790"
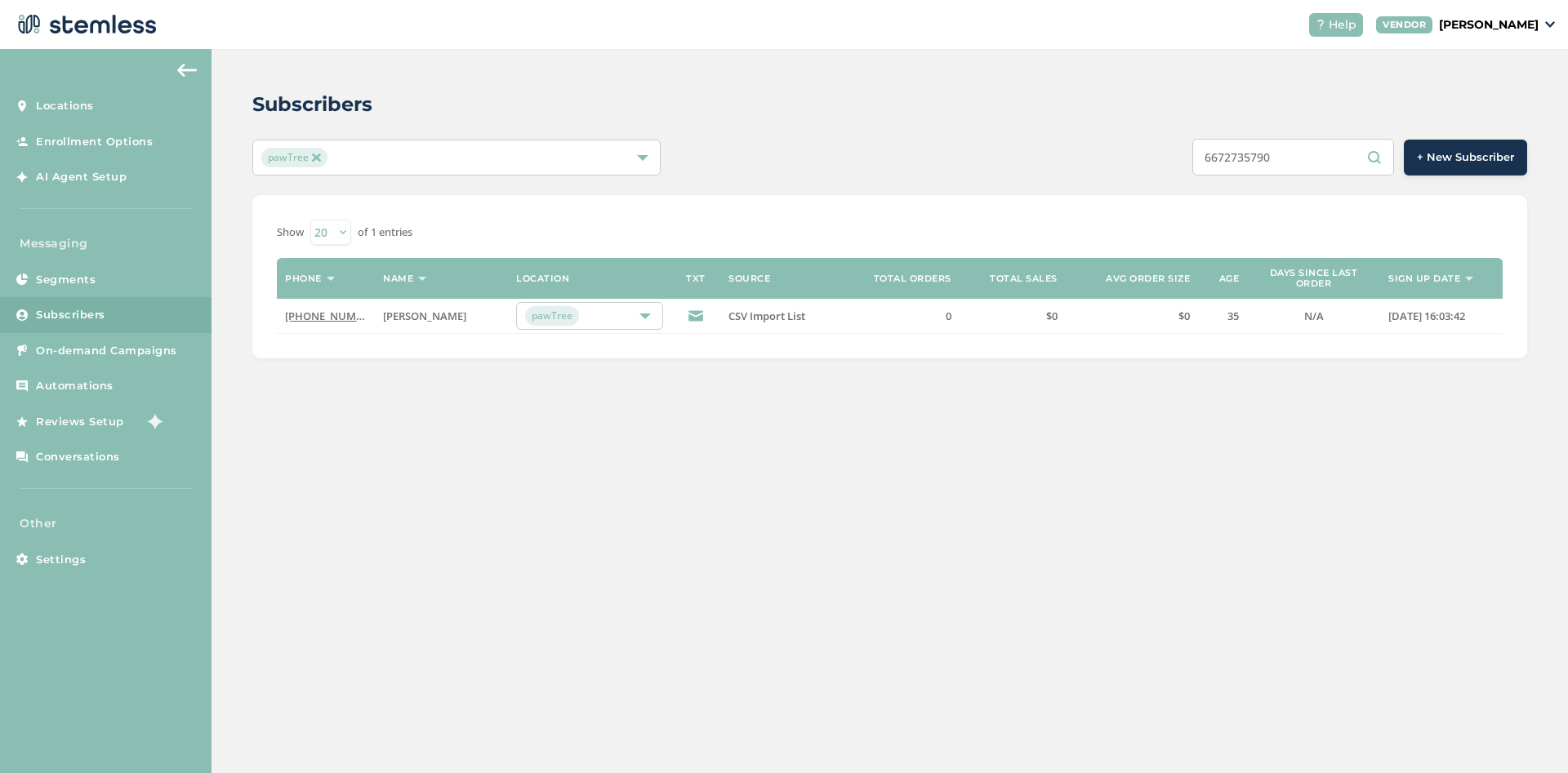
type input "6672735790"
click at [332, 320] on link "(667) 273-5790" at bounding box center [332, 316] width 93 height 15
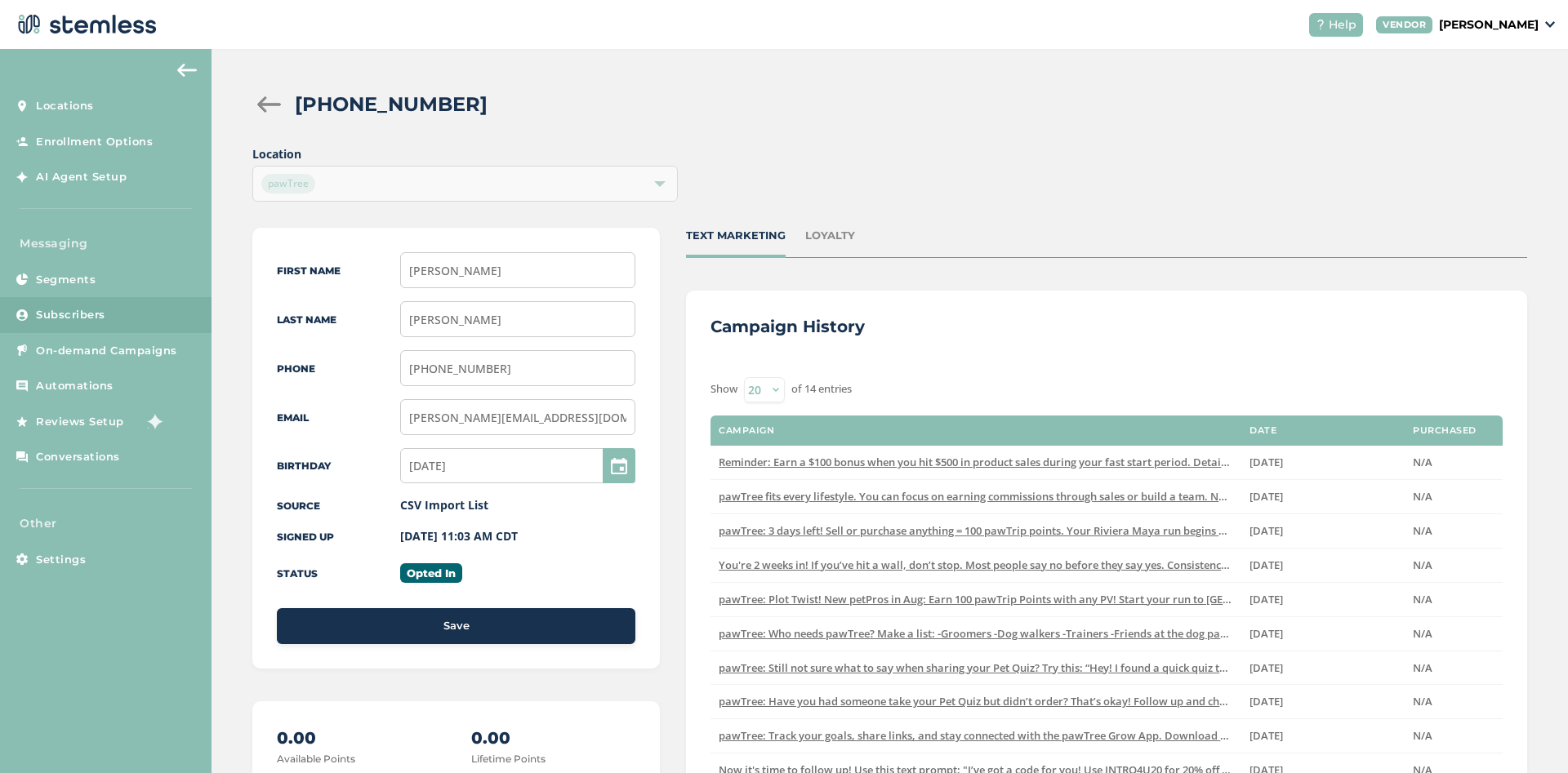
click at [1397, 190] on div "Location pawTree" at bounding box center [889, 174] width 1274 height 56
